Goal: Transaction & Acquisition: Download file/media

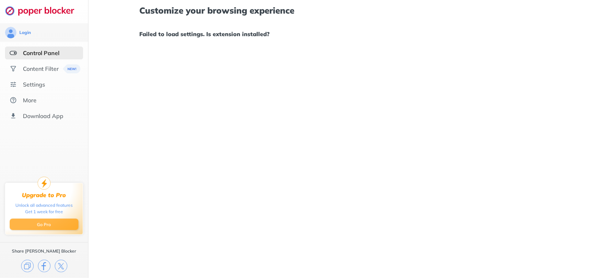
click at [46, 221] on button "Go Pro" at bounding box center [44, 224] width 69 height 11
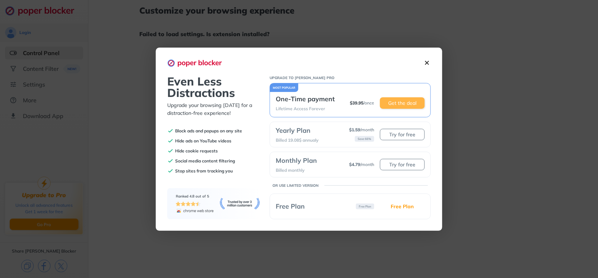
click at [403, 100] on button "Get the deal" at bounding box center [402, 102] width 45 height 11
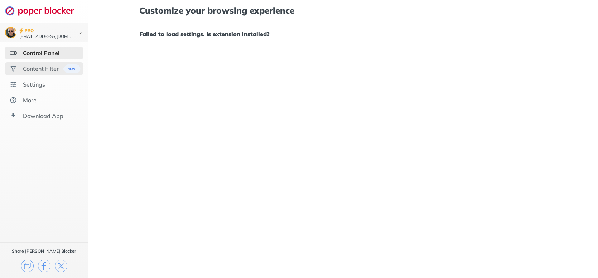
click at [69, 66] on img at bounding box center [72, 69] width 18 height 9
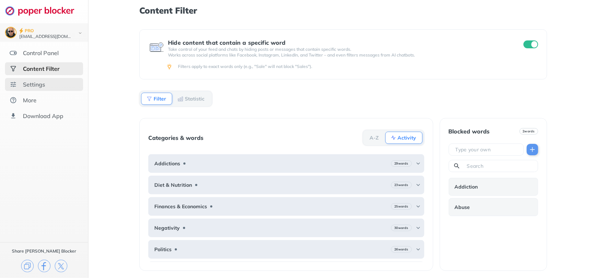
click at [30, 83] on div "Settings" at bounding box center [34, 84] width 22 height 7
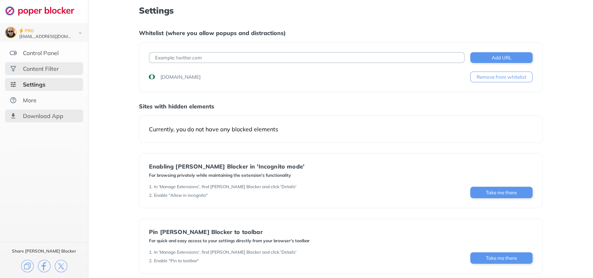
click at [35, 115] on div "Download App" at bounding box center [43, 116] width 40 height 7
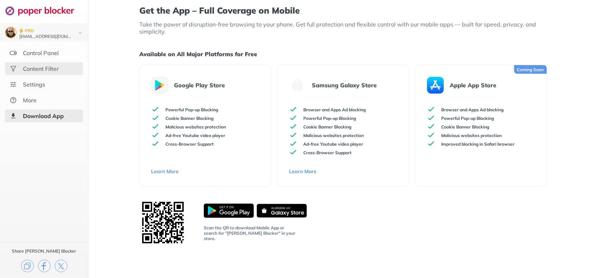
click at [560, 24] on div "Get the App – Full Coverage on Mobile Take the power of disruption-free browsin…" at bounding box center [344, 139] width 510 height 278
click at [437, 87] on img at bounding box center [435, 85] width 17 height 17
click at [465, 85] on p "Apple App Store" at bounding box center [473, 85] width 47 height 7
click at [28, 54] on div "Control Panel" at bounding box center [41, 52] width 36 height 7
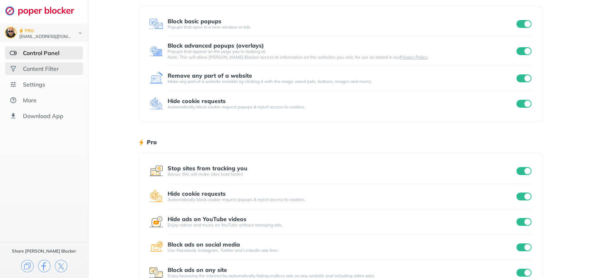
scroll to position [61, 0]
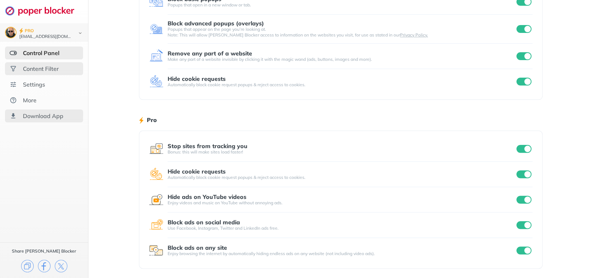
click at [32, 114] on div "Download App" at bounding box center [43, 116] width 40 height 7
